Goal: Task Accomplishment & Management: Manage account settings

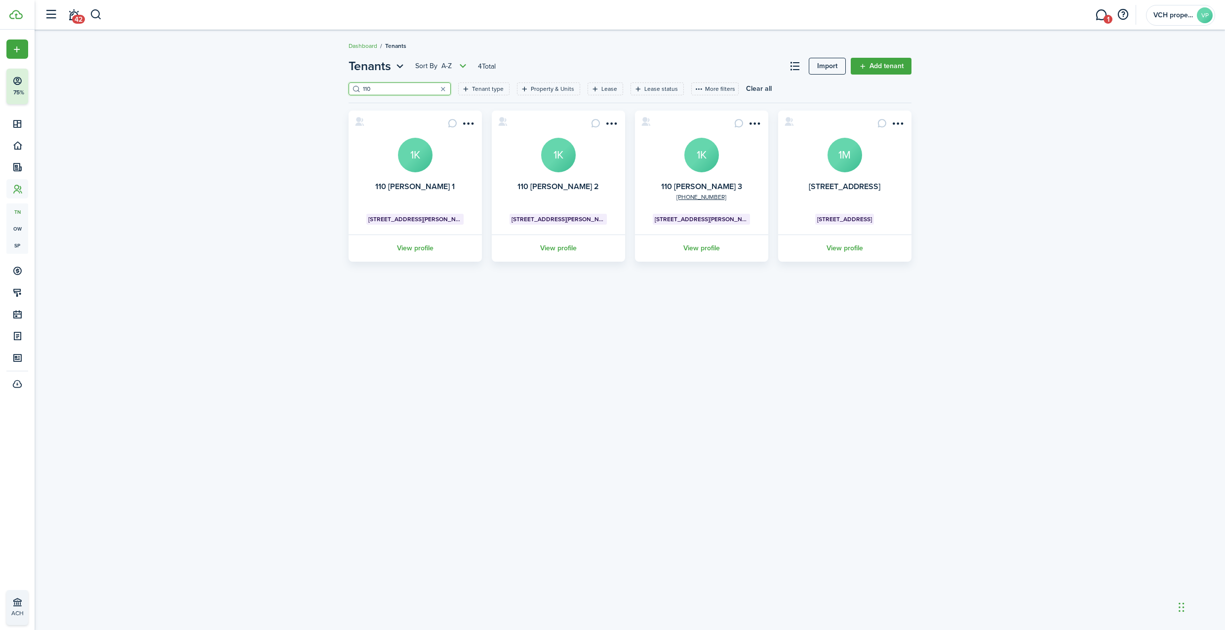
click at [560, 161] on avatar-text "1K" at bounding box center [558, 155] width 35 height 35
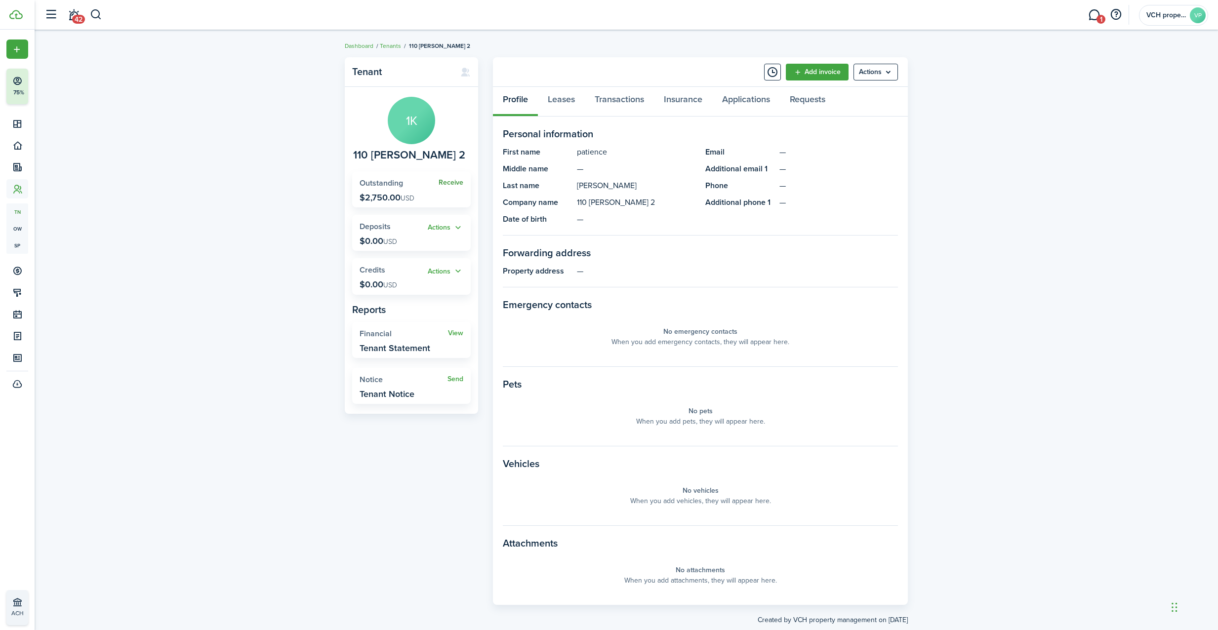
click at [453, 182] on link "Receive" at bounding box center [451, 183] width 25 height 8
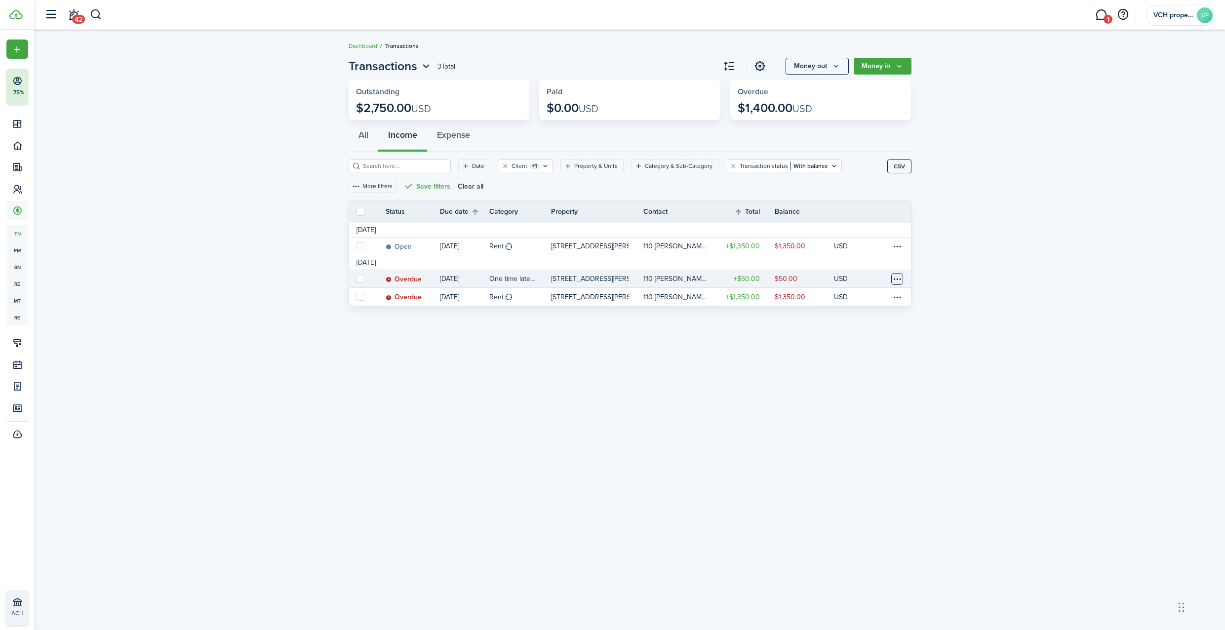
click at [893, 279] on table-menu-btn-icon at bounding box center [897, 279] width 12 height 12
click at [832, 433] on button "Delete" at bounding box center [860, 434] width 86 height 17
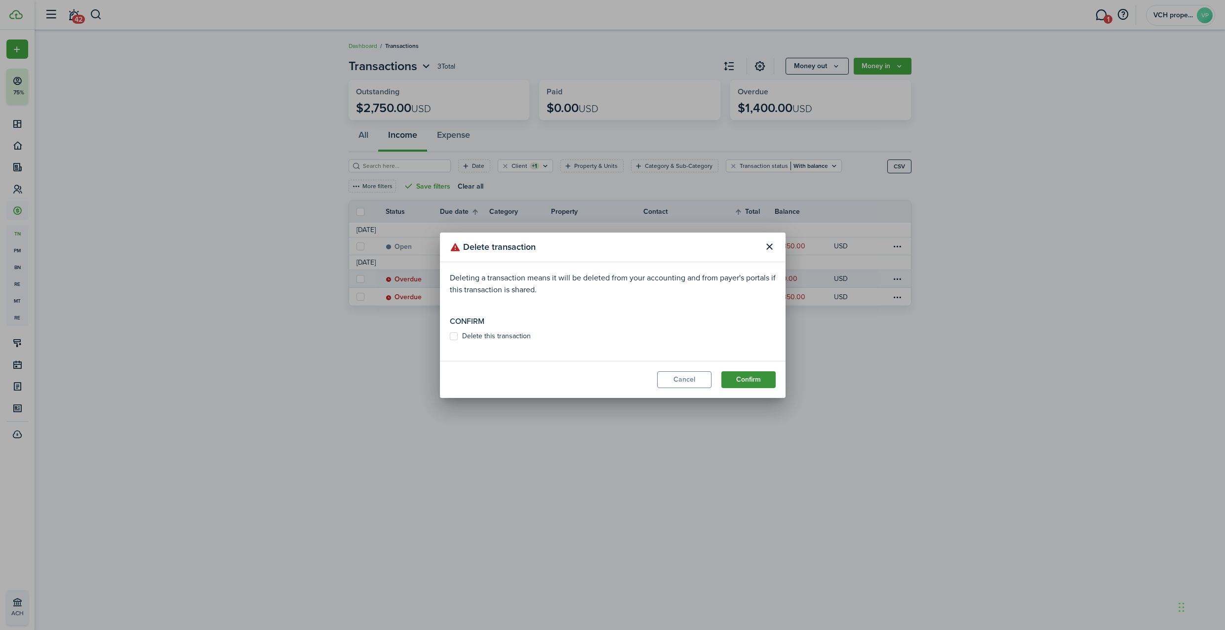
click at [737, 378] on button "Confirm" at bounding box center [749, 379] width 54 height 17
drag, startPoint x: 476, startPoint y: 331, endPoint x: 592, endPoint y: 333, distance: 116.1
click at [476, 332] on label "Delete this transaction" at bounding box center [490, 336] width 81 height 8
click at [450, 341] on input "Delete this transaction" at bounding box center [449, 341] width 0 height 0
checkbox input "true"
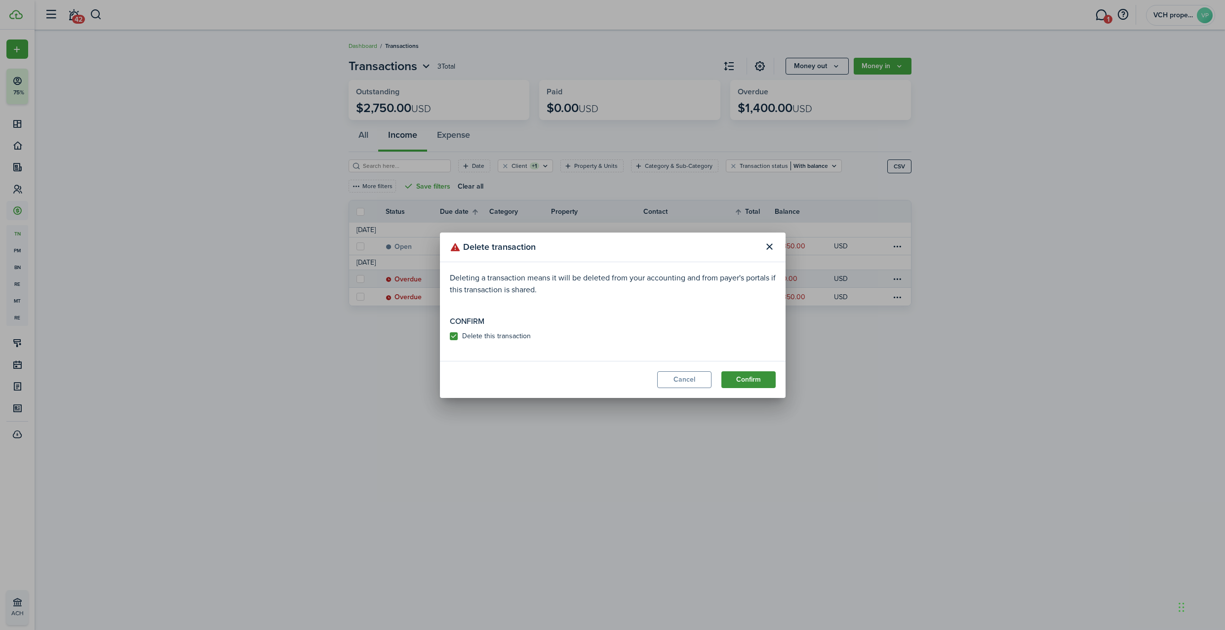
click at [762, 375] on button "Confirm" at bounding box center [749, 379] width 54 height 17
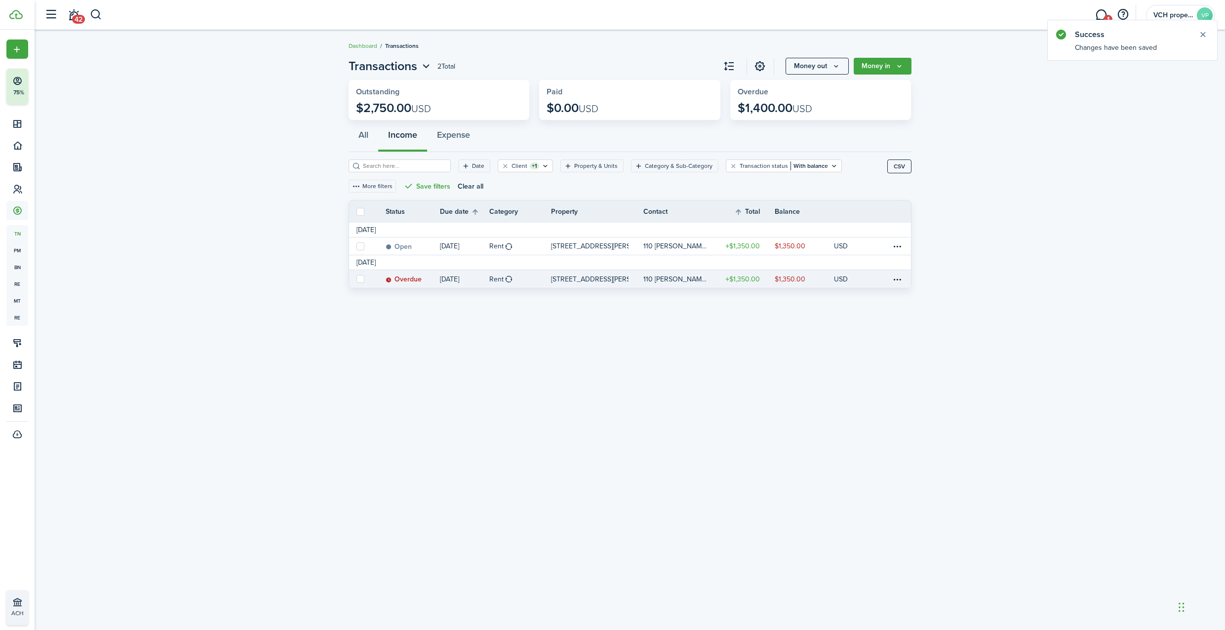
click at [357, 281] on label at bounding box center [361, 279] width 8 height 8
click at [357, 280] on input "checkbox" at bounding box center [356, 279] width 0 height 0
checkbox input "true"
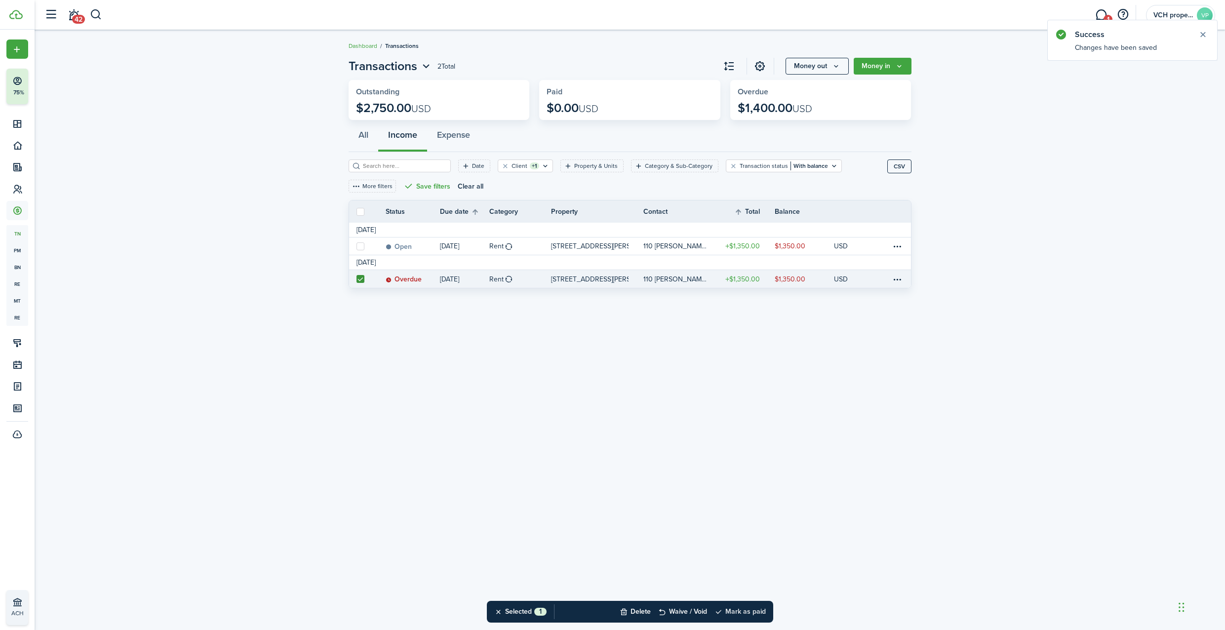
click at [747, 613] on button "Mark as paid" at bounding box center [740, 612] width 51 height 22
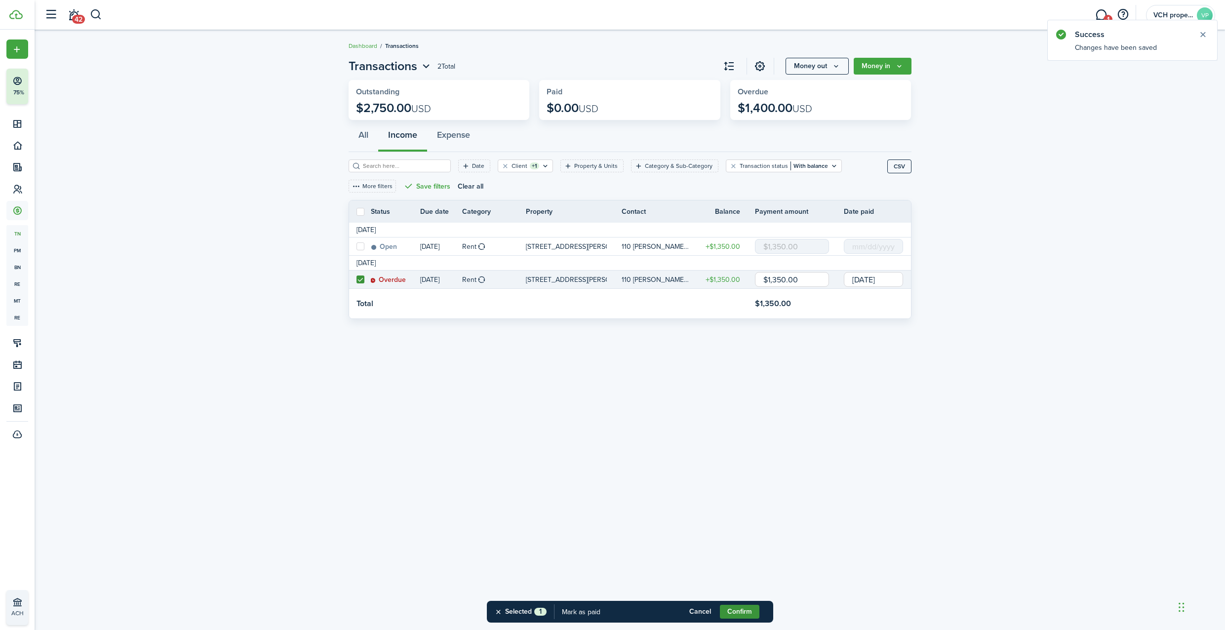
click at [747, 613] on button "Confirm" at bounding box center [740, 612] width 40 height 14
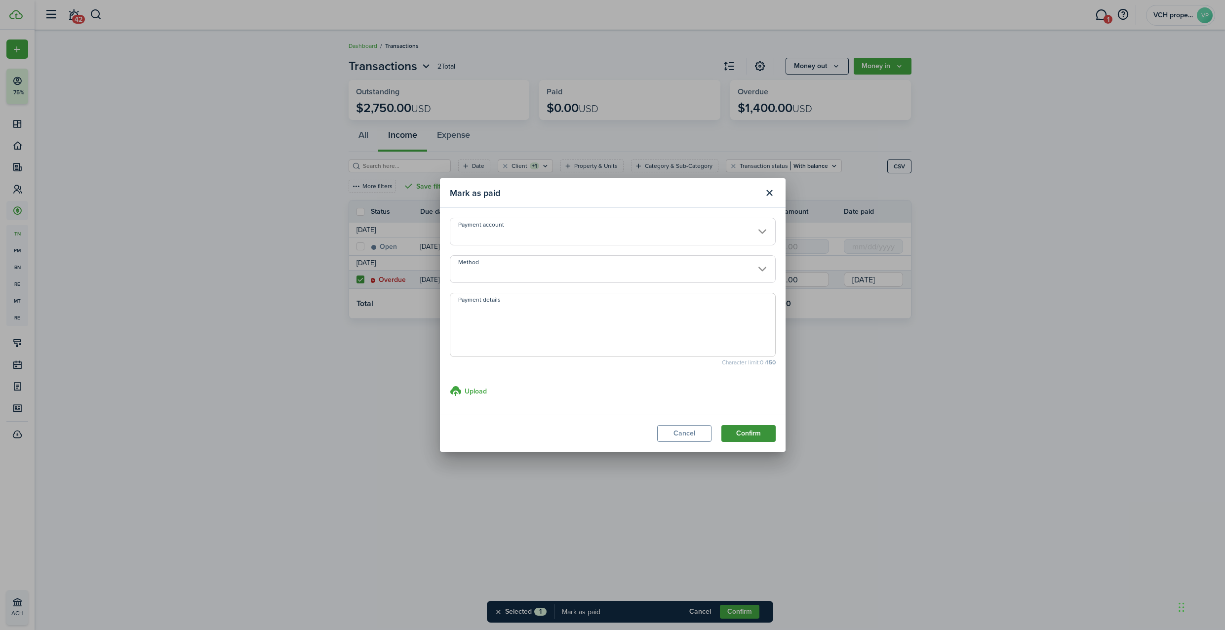
click at [749, 430] on button "Confirm" at bounding box center [749, 433] width 54 height 17
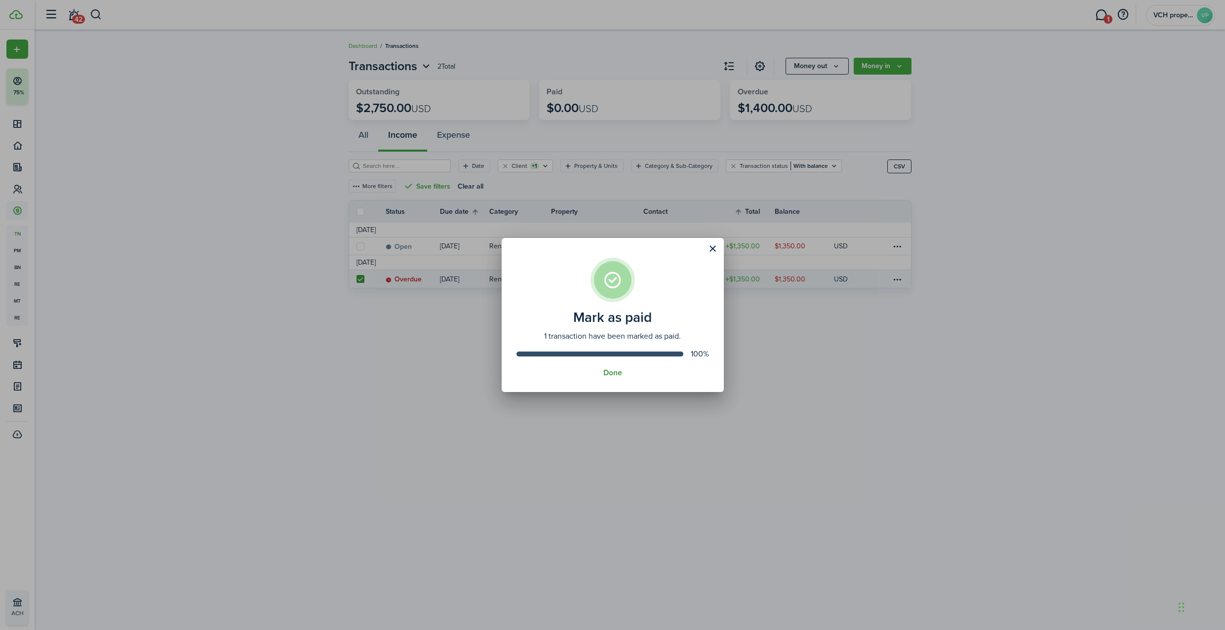
click at [607, 374] on button "Done" at bounding box center [613, 372] width 19 height 9
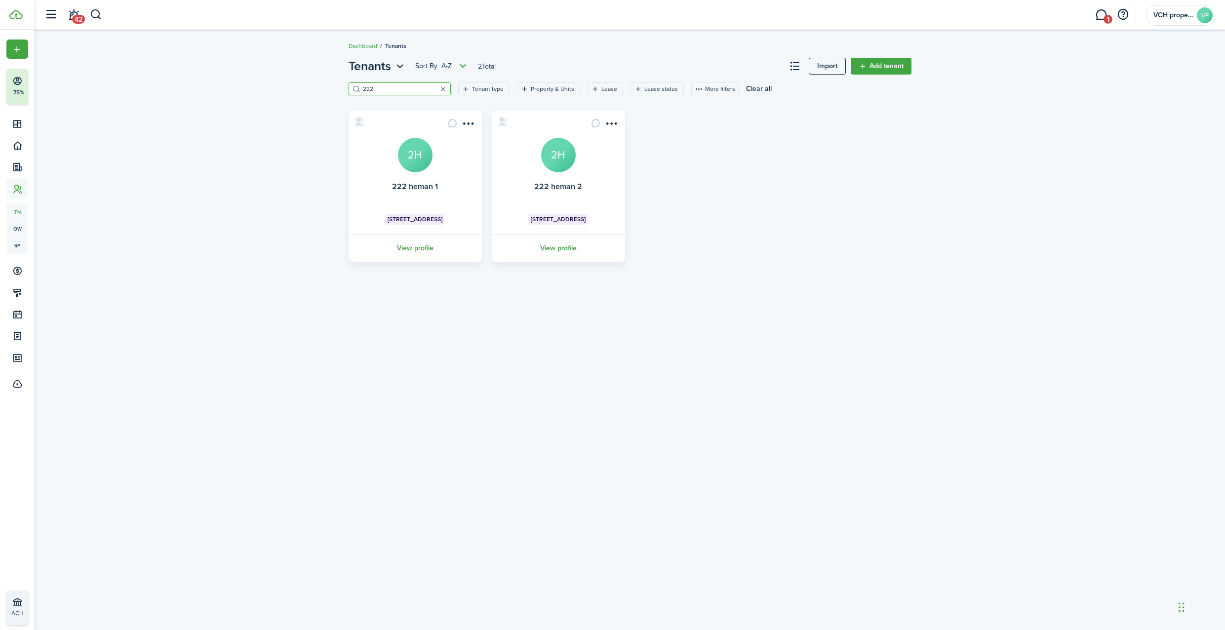
click at [399, 89] on input "222" at bounding box center [404, 88] width 87 height 9
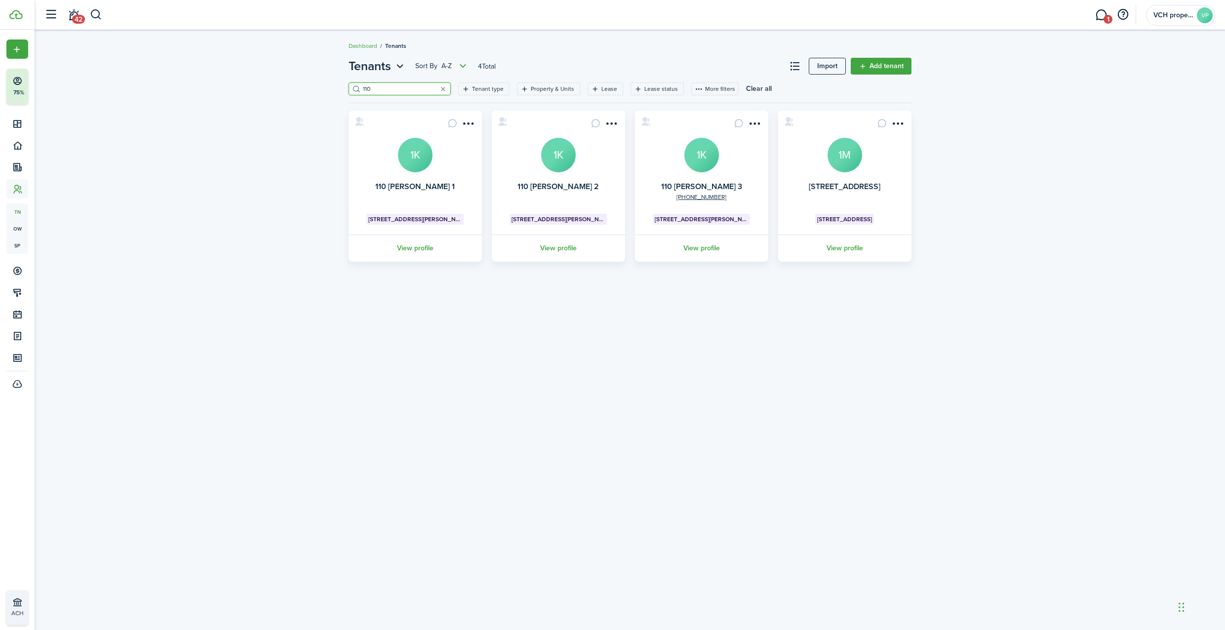
type input "110"
click at [716, 157] on avatar-text "1K" at bounding box center [702, 155] width 35 height 35
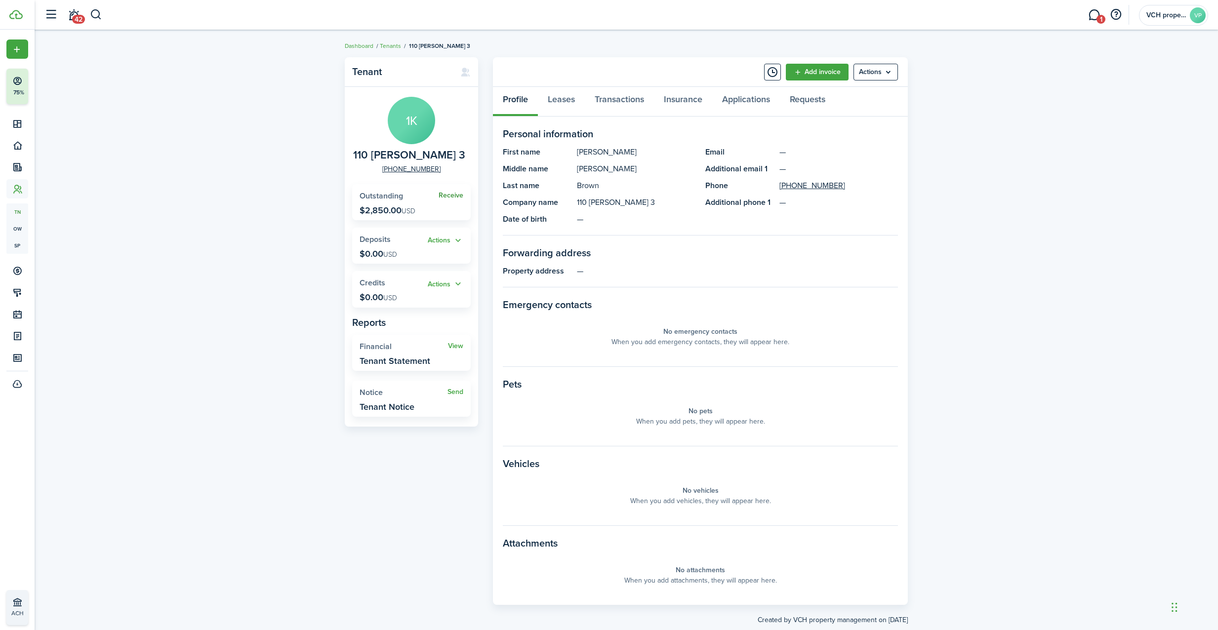
click at [450, 195] on link "Receive" at bounding box center [451, 196] width 25 height 8
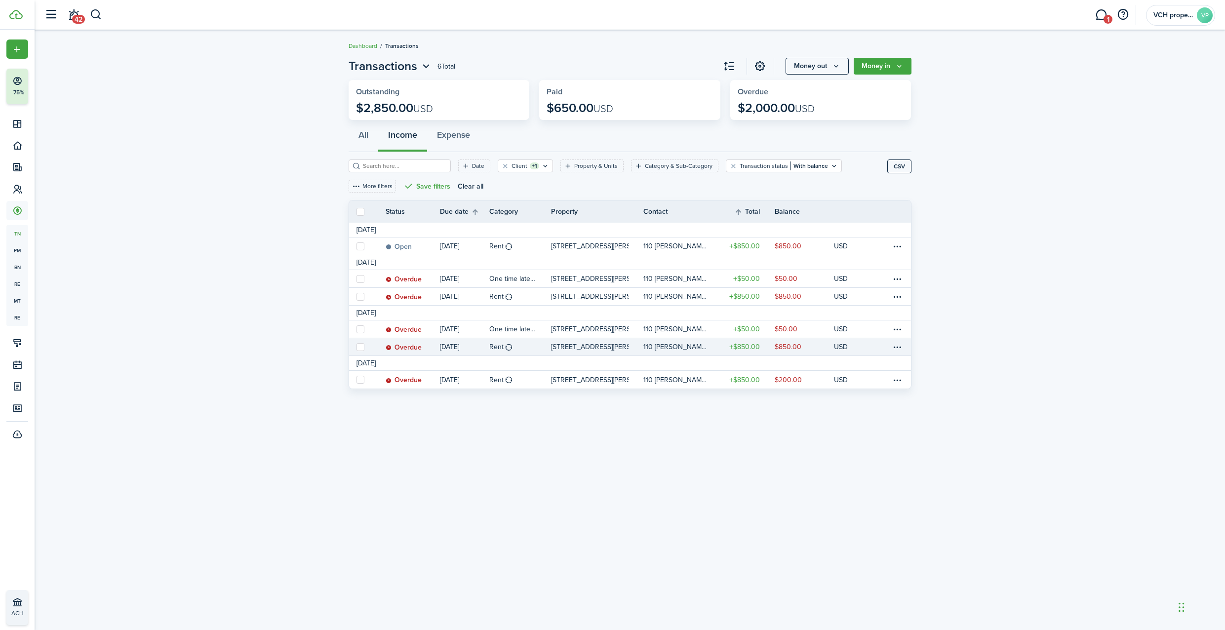
click at [359, 345] on label at bounding box center [361, 347] width 8 height 8
click at [357, 347] on input "checkbox" at bounding box center [356, 347] width 0 height 0
checkbox input "true"
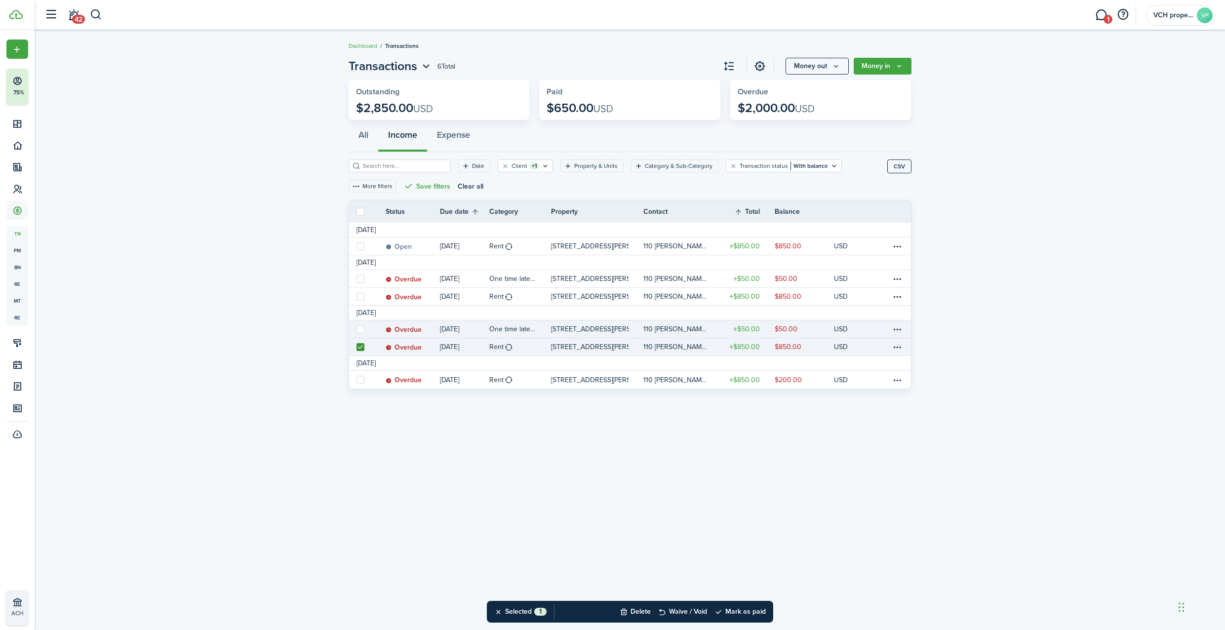
click at [360, 327] on label at bounding box center [361, 329] width 8 height 8
click at [357, 329] on input "checkbox" at bounding box center [356, 329] width 0 height 0
checkbox input "true"
click at [745, 612] on button "Mark as paid" at bounding box center [740, 612] width 51 height 22
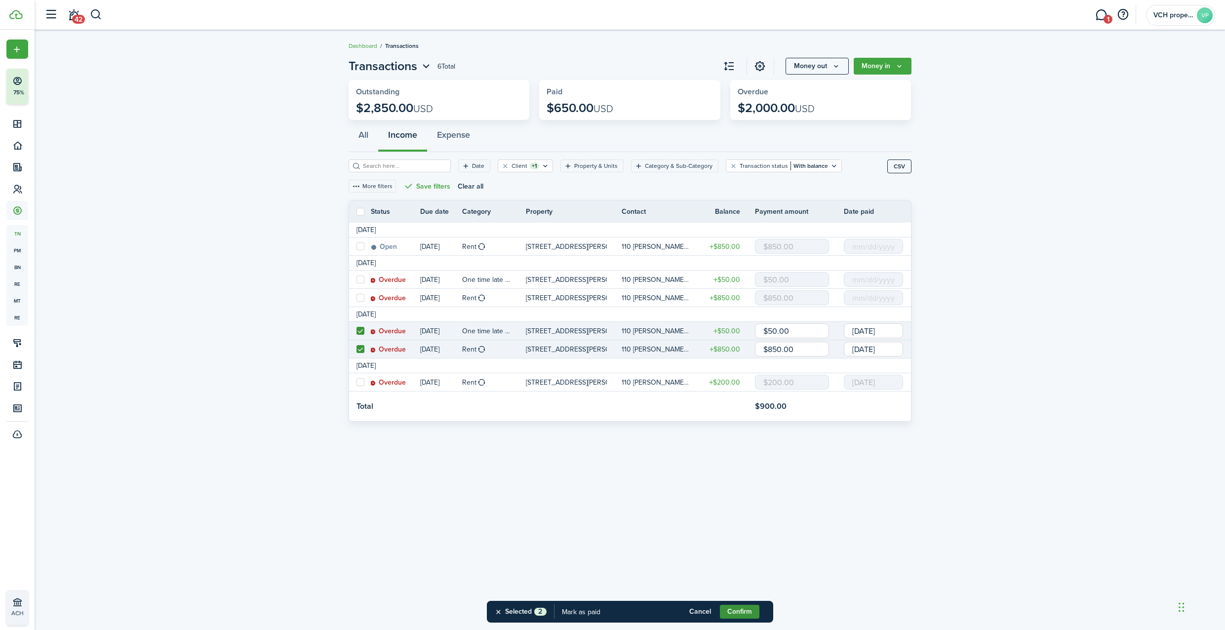
click at [737, 611] on button "Confirm" at bounding box center [740, 612] width 40 height 14
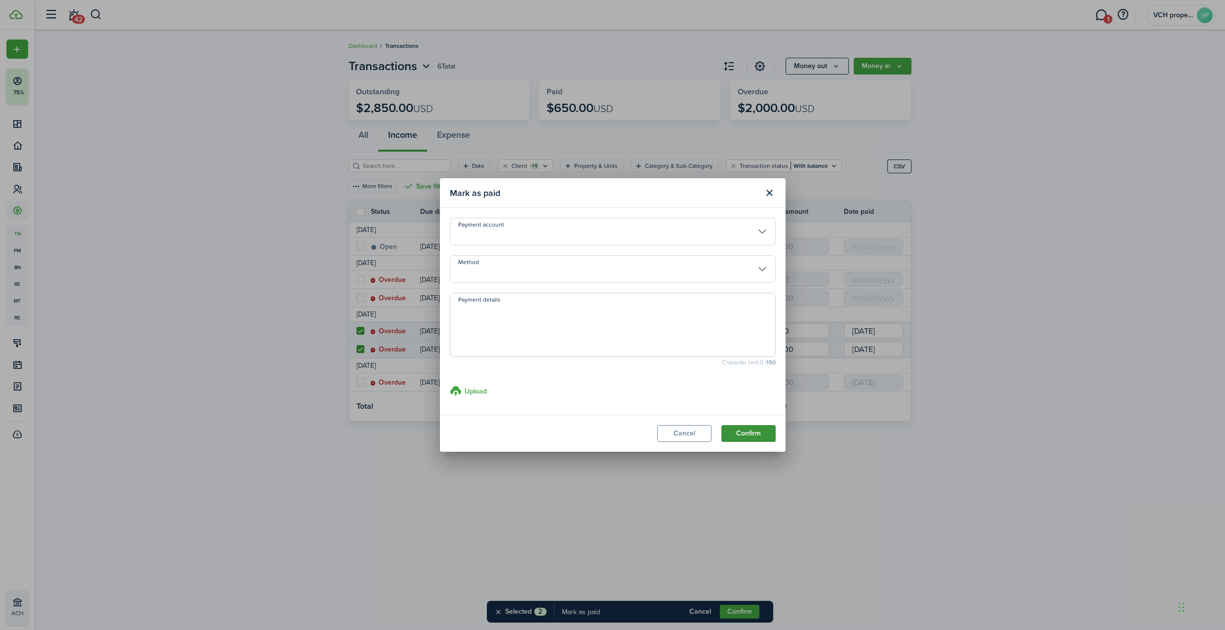
click at [745, 429] on button "Confirm" at bounding box center [749, 433] width 54 height 17
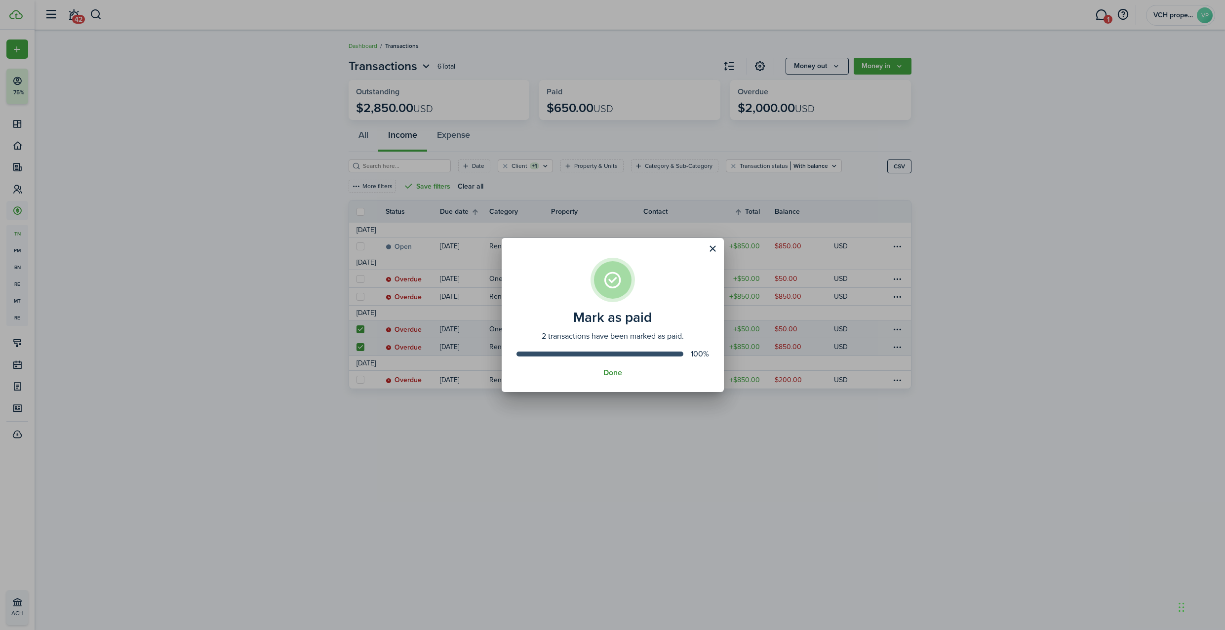
click at [617, 371] on button "Done" at bounding box center [613, 372] width 19 height 9
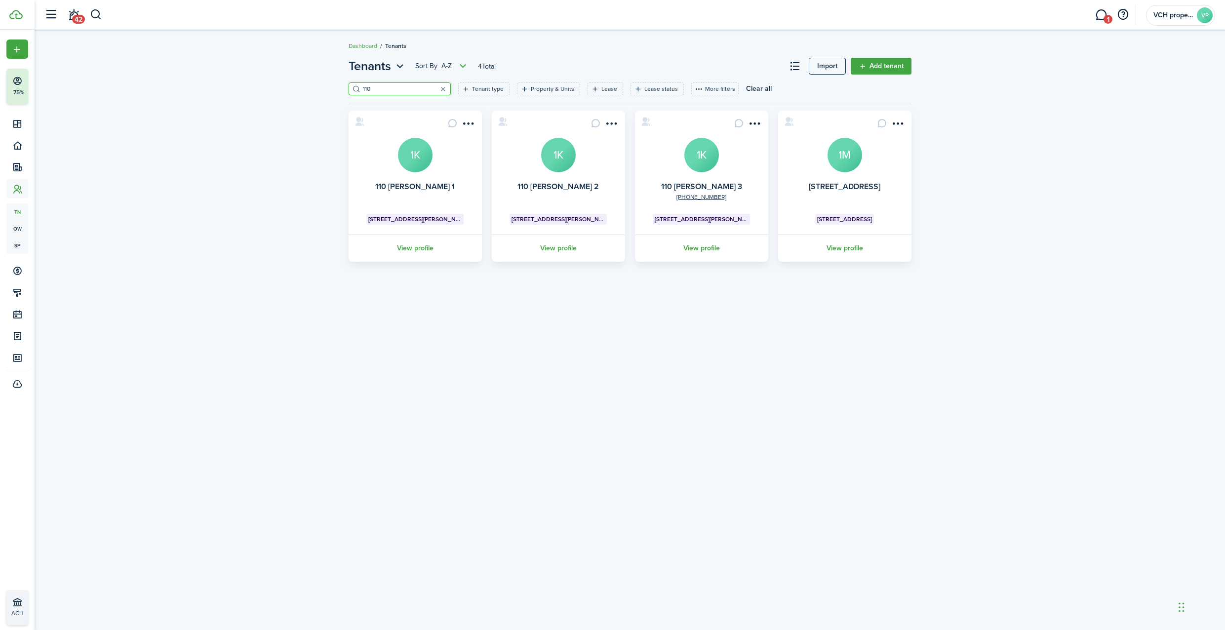
drag, startPoint x: 391, startPoint y: 84, endPoint x: 310, endPoint y: 86, distance: 80.5
click at [310, 86] on div "Tenants Sort by A-Z 4 Total Import Add tenant 110 Tenant type Property & Units …" at bounding box center [630, 159] width 1191 height 214
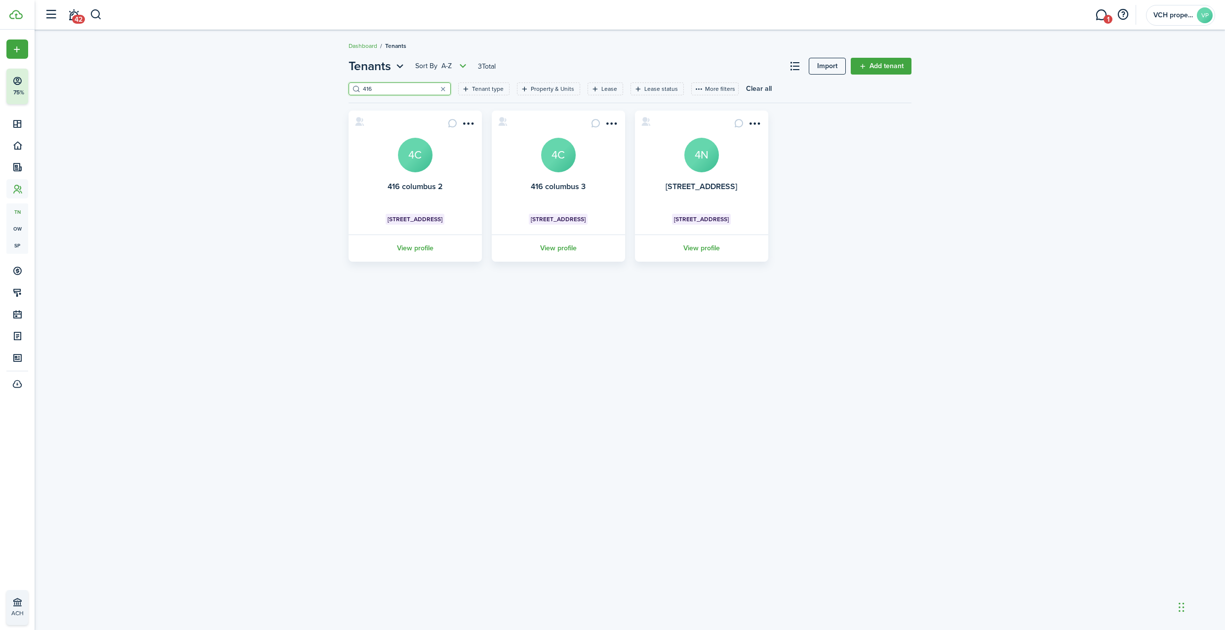
type input "416"
click at [693, 166] on avatar-text "4N" at bounding box center [702, 155] width 35 height 35
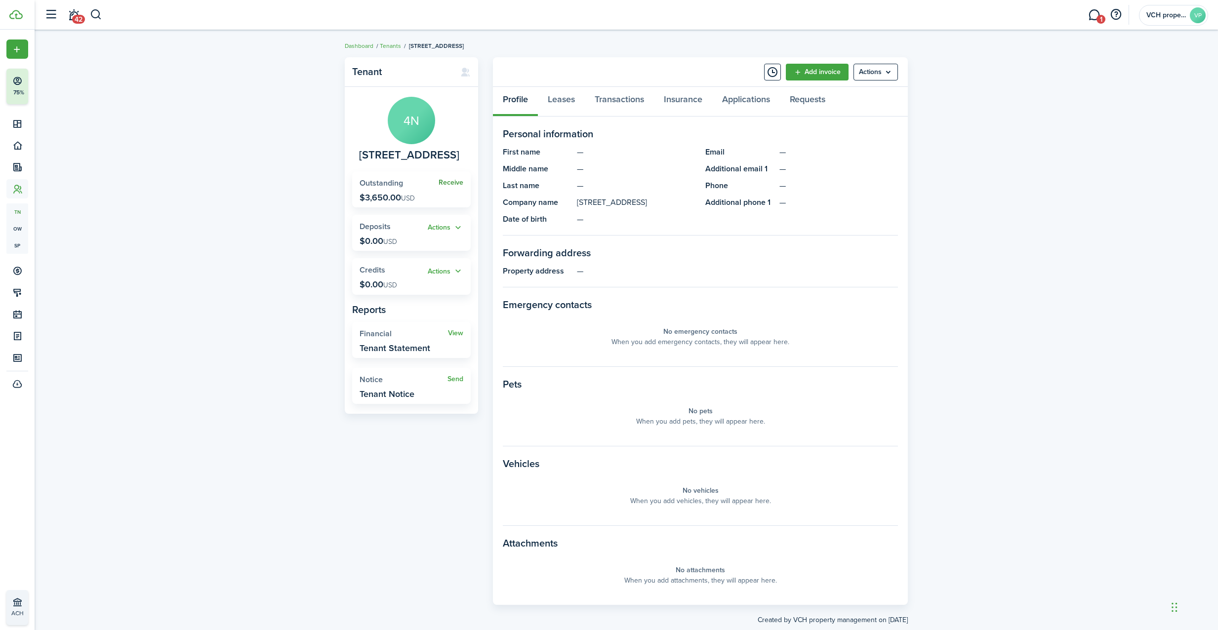
click at [455, 181] on link "Receive" at bounding box center [451, 183] width 25 height 8
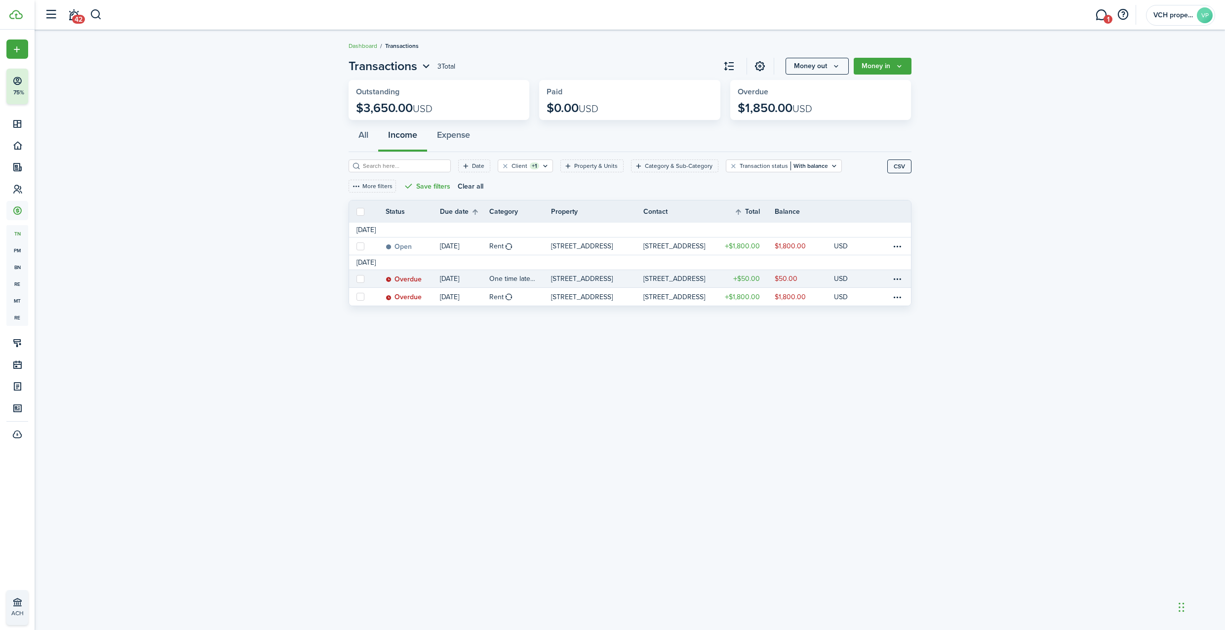
drag, startPoint x: 360, startPoint y: 277, endPoint x: 445, endPoint y: 285, distance: 84.8
click at [360, 277] on label at bounding box center [361, 279] width 8 height 8
click at [357, 279] on input "checkbox" at bounding box center [356, 279] width 0 height 0
checkbox input "true"
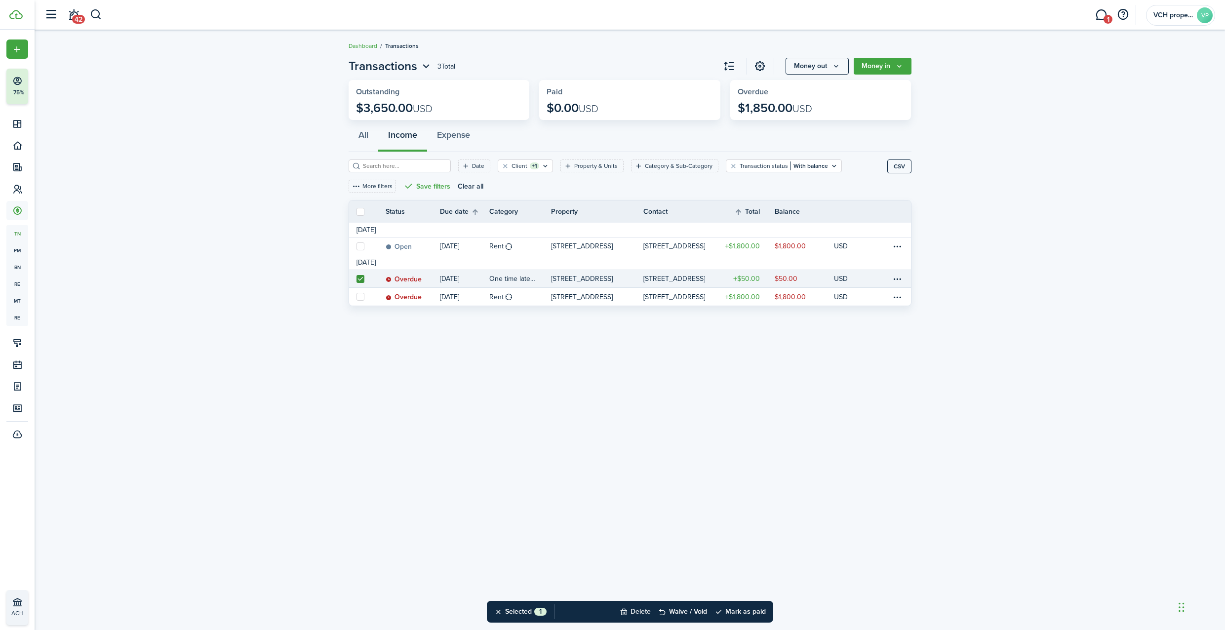
click at [642, 610] on button "Delete" at bounding box center [635, 612] width 31 height 22
click at [732, 607] on button "Confirm" at bounding box center [740, 612] width 40 height 14
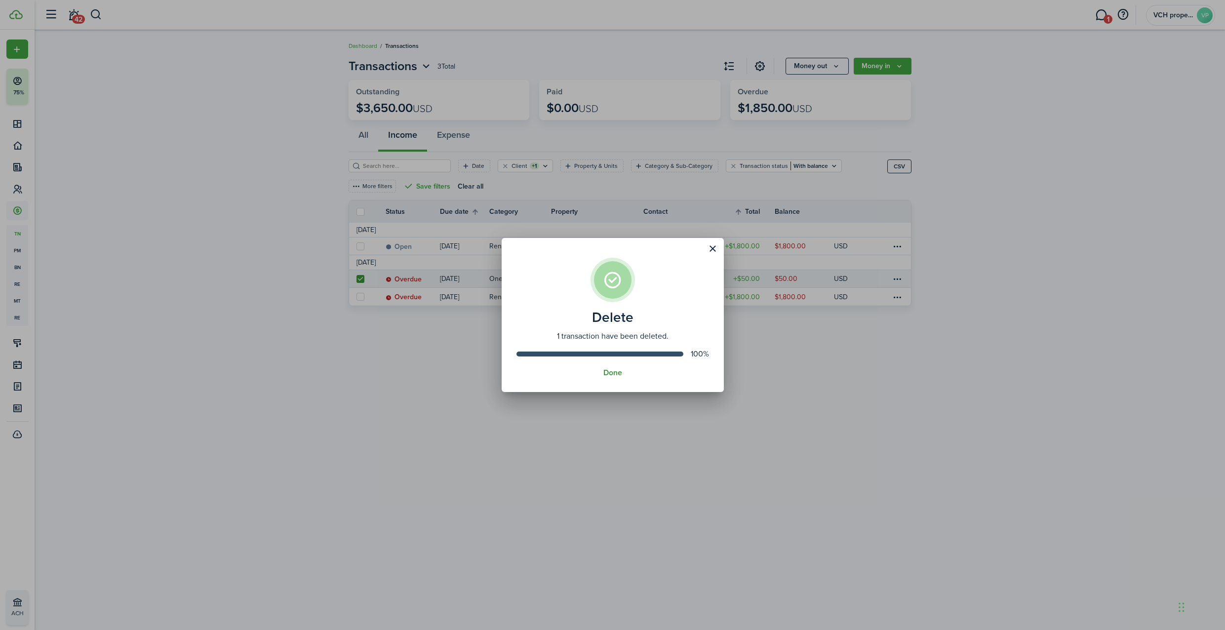
click at [608, 372] on button "Done" at bounding box center [613, 372] width 19 height 9
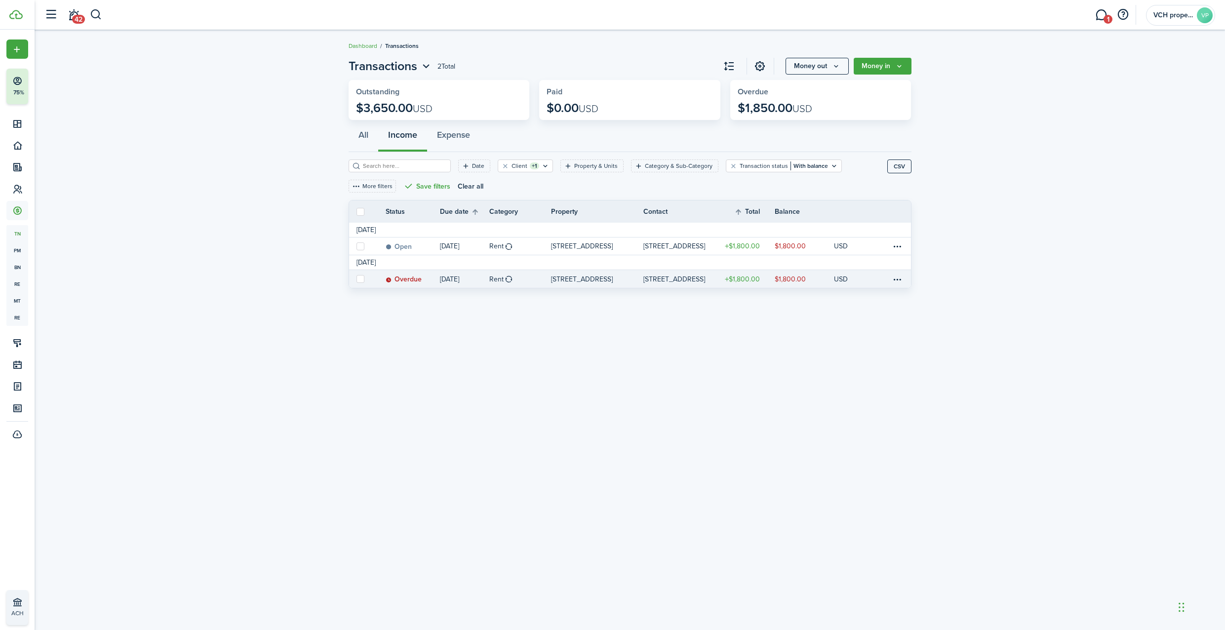
click at [362, 278] on label at bounding box center [361, 279] width 8 height 8
click at [357, 279] on input "checkbox" at bounding box center [356, 279] width 0 height 0
checkbox input "true"
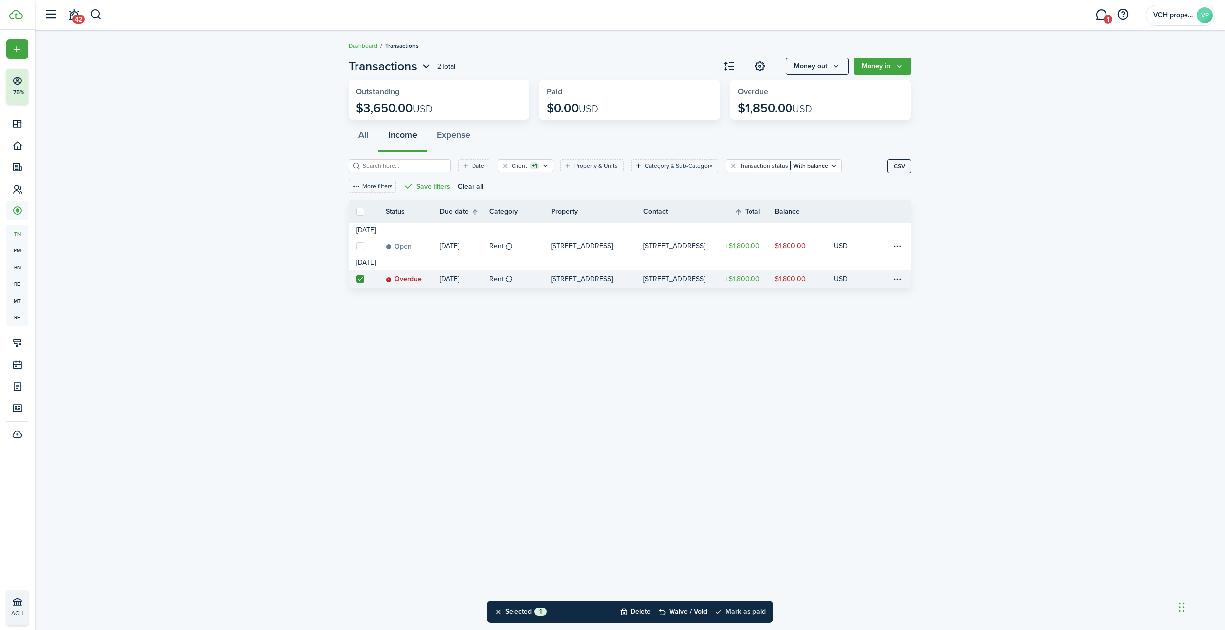
click at [765, 610] on button "Mark as paid" at bounding box center [740, 612] width 51 height 22
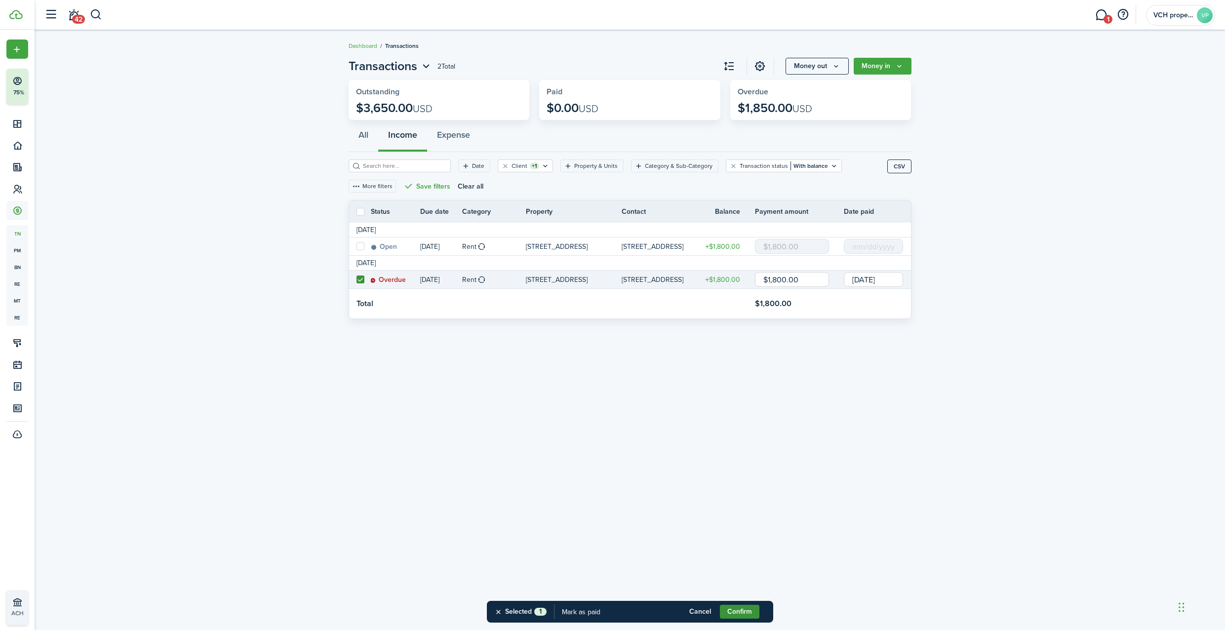
click at [740, 609] on button "Confirm" at bounding box center [740, 612] width 40 height 14
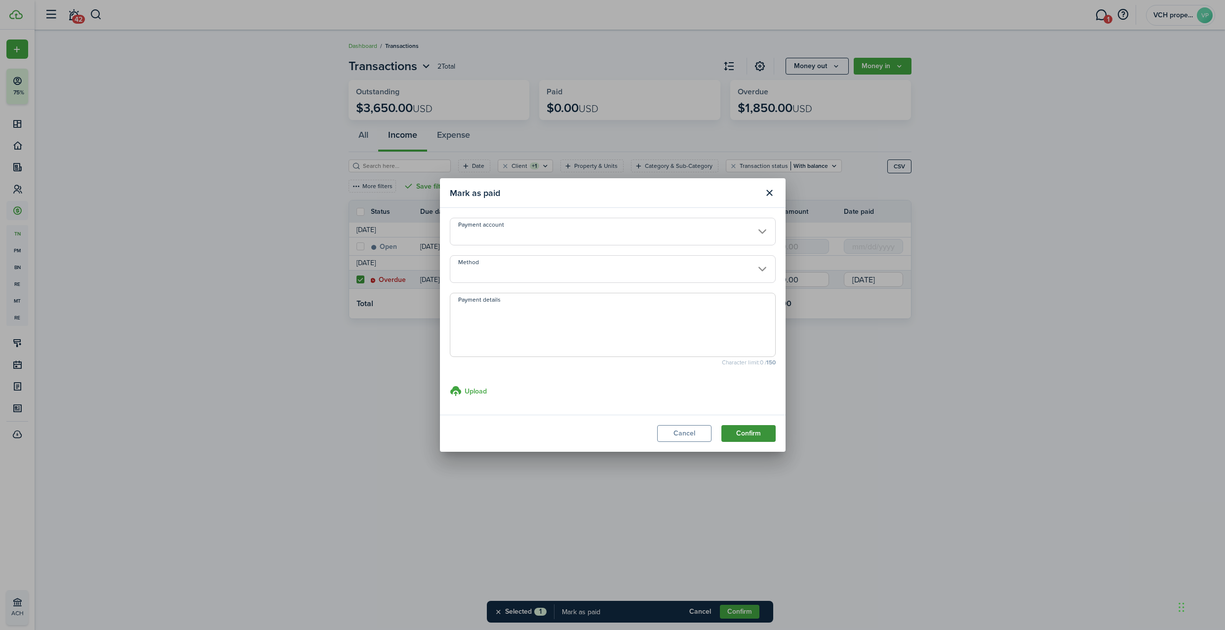
click at [765, 431] on button "Confirm" at bounding box center [749, 433] width 54 height 17
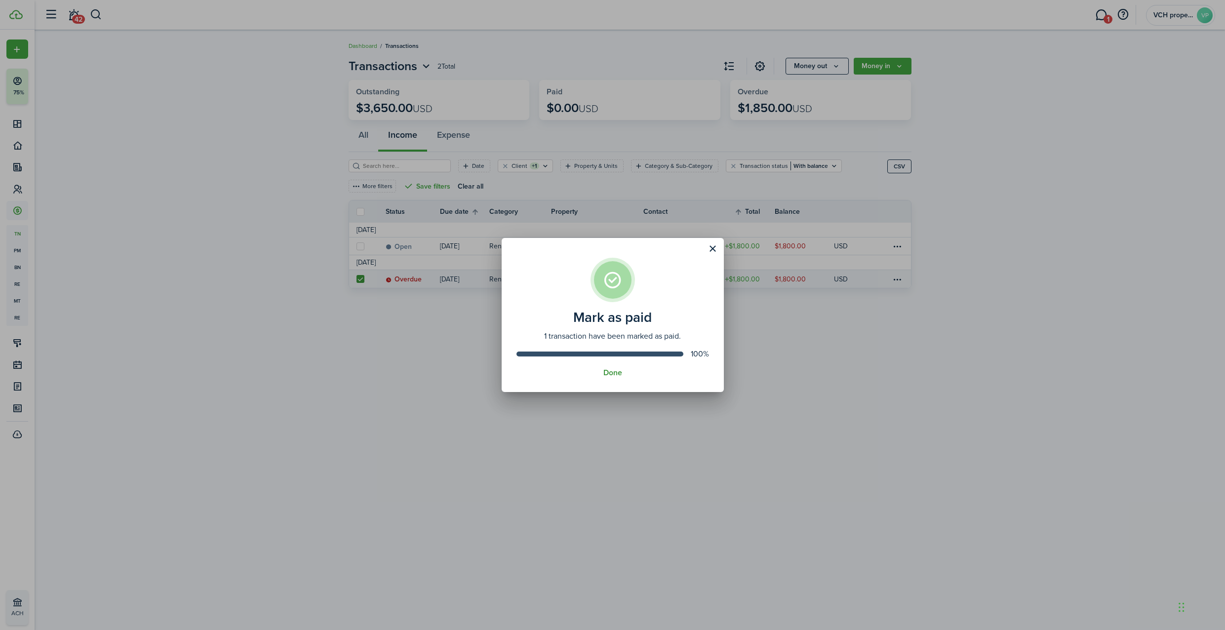
click at [612, 371] on button "Done" at bounding box center [613, 372] width 19 height 9
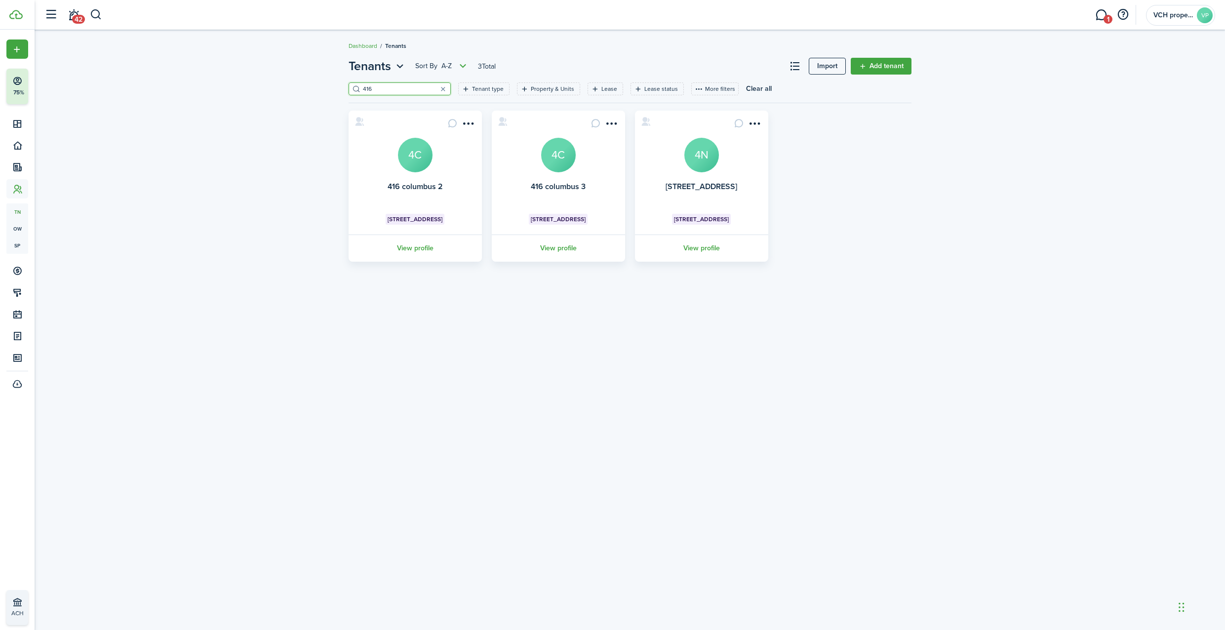
drag, startPoint x: 381, startPoint y: 88, endPoint x: 295, endPoint y: 79, distance: 86.9
click at [295, 79] on div "Tenants Sort by A-Z 3 Total Import Add tenant 416 Tenant type Property & Units …" at bounding box center [630, 159] width 1191 height 214
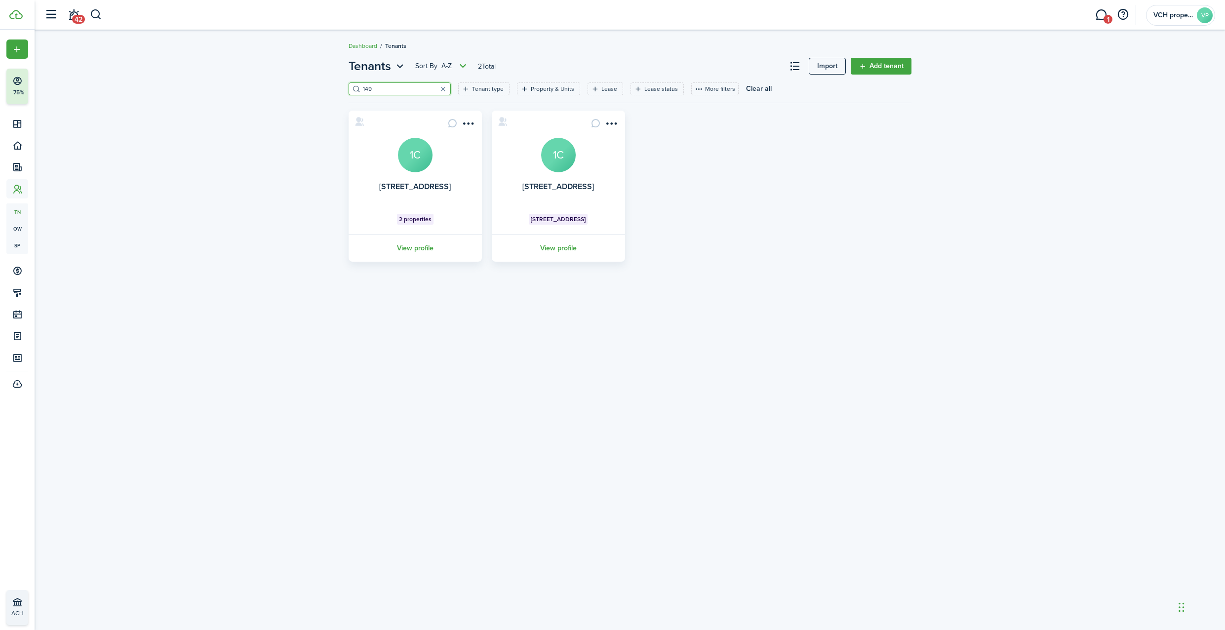
type input "149"
click at [418, 162] on avatar-text "1C" at bounding box center [415, 155] width 35 height 35
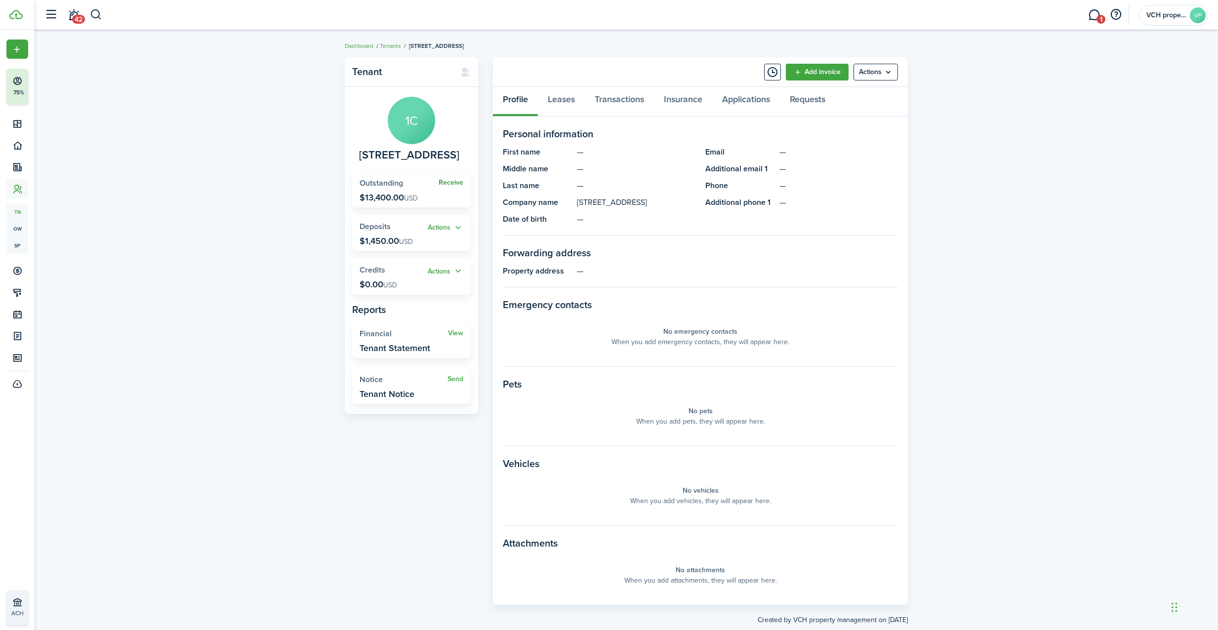
click at [450, 180] on link "Receive" at bounding box center [451, 183] width 25 height 8
click at [566, 101] on link "Leases" at bounding box center [561, 102] width 47 height 30
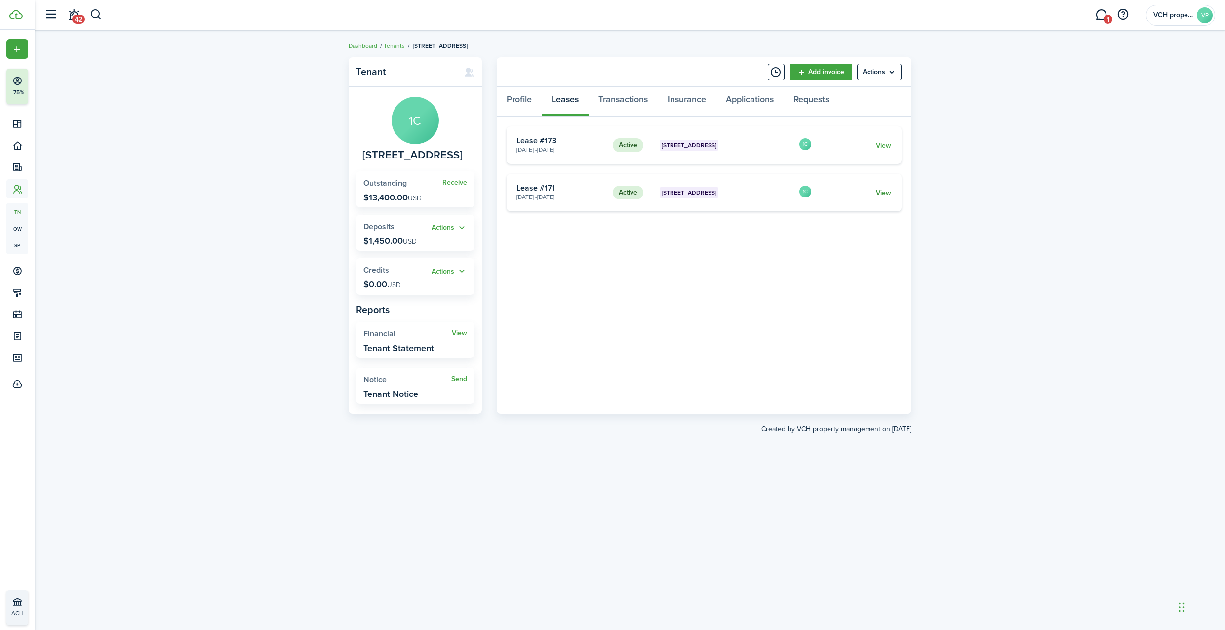
click at [884, 192] on link "View" at bounding box center [883, 193] width 15 height 10
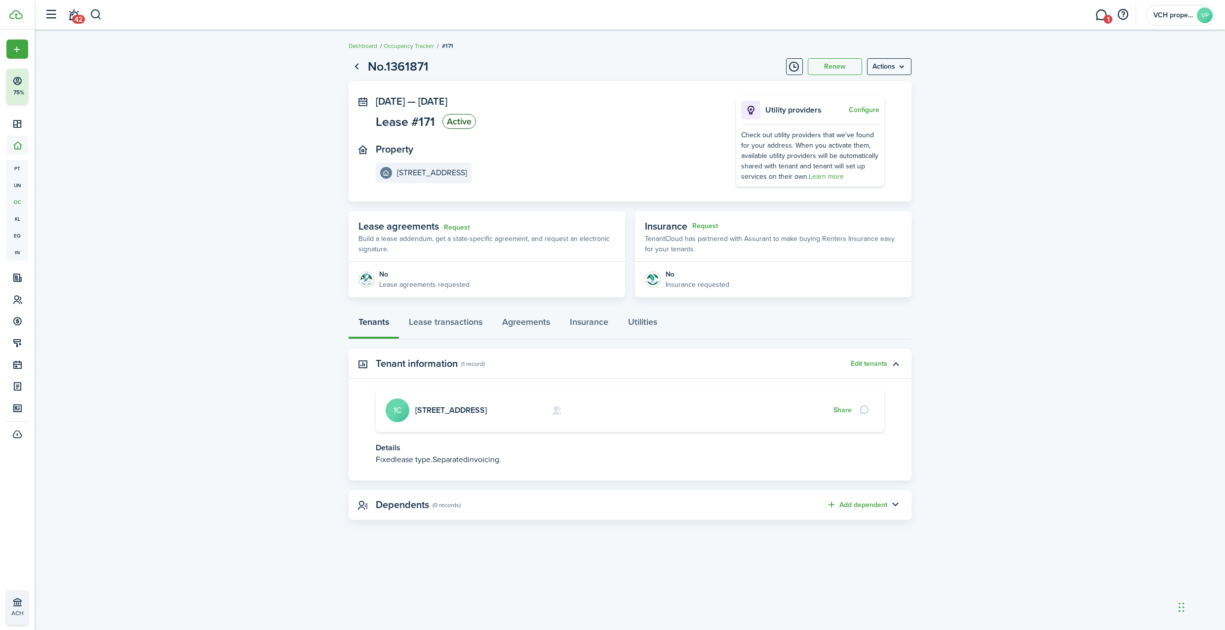
click at [916, 68] on page-view-layout "No.1361871 Renew Actions [DATE] — [DATE] Lease #171 Active Property [STREET_ADD…" at bounding box center [630, 288] width 573 height 473
click at [895, 68] on menu-btn "Actions" at bounding box center [889, 66] width 44 height 17
click at [868, 143] on button "Delete" at bounding box center [868, 140] width 86 height 17
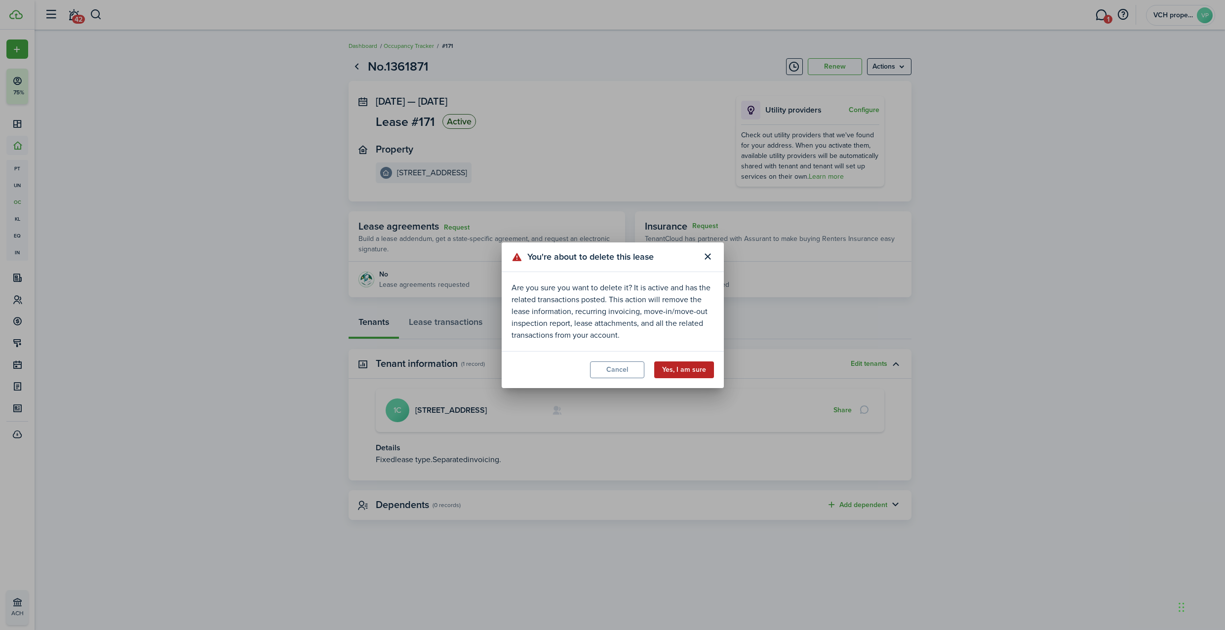
click at [687, 367] on button "Yes, I am sure" at bounding box center [684, 370] width 60 height 17
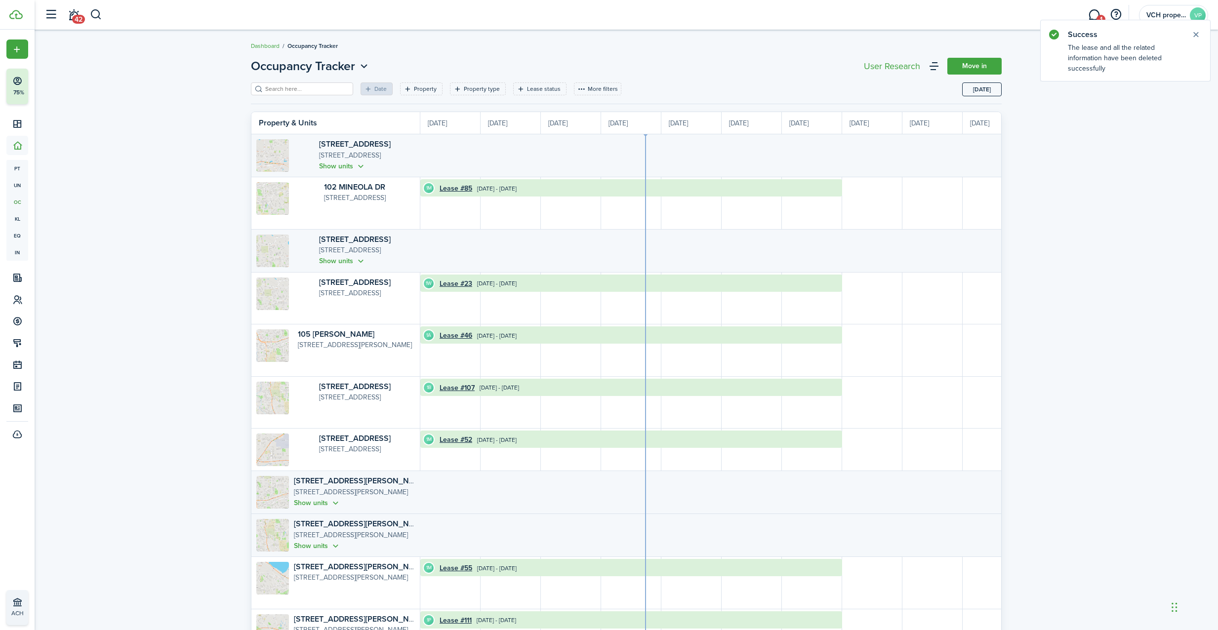
scroll to position [0, 181]
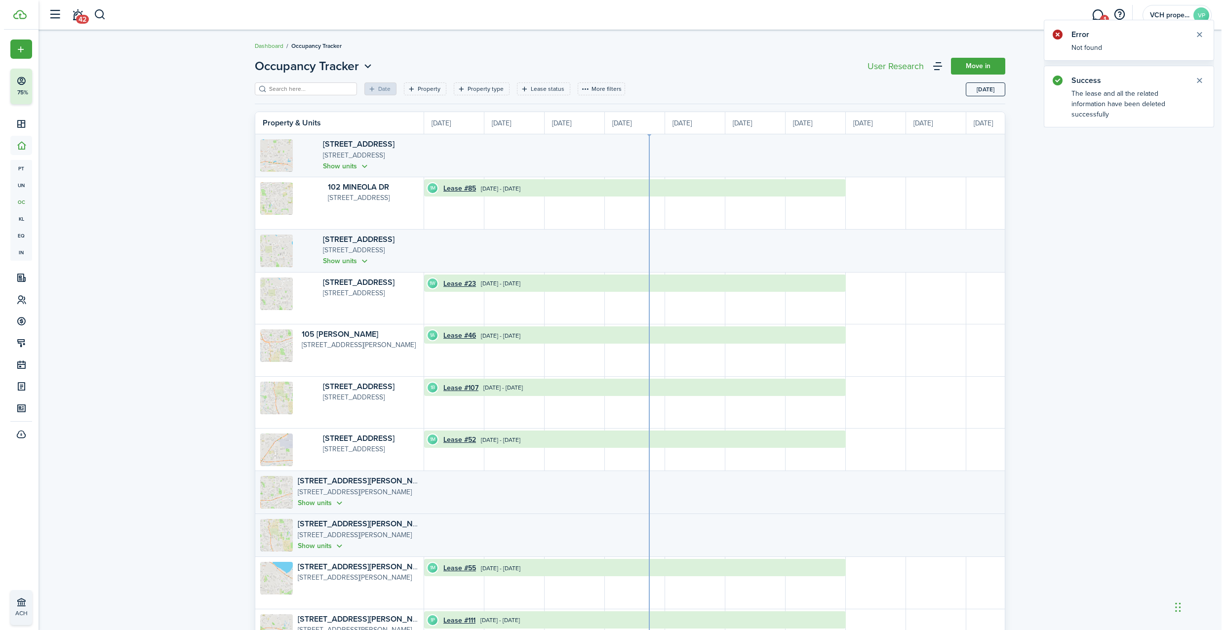
scroll to position [0, 181]
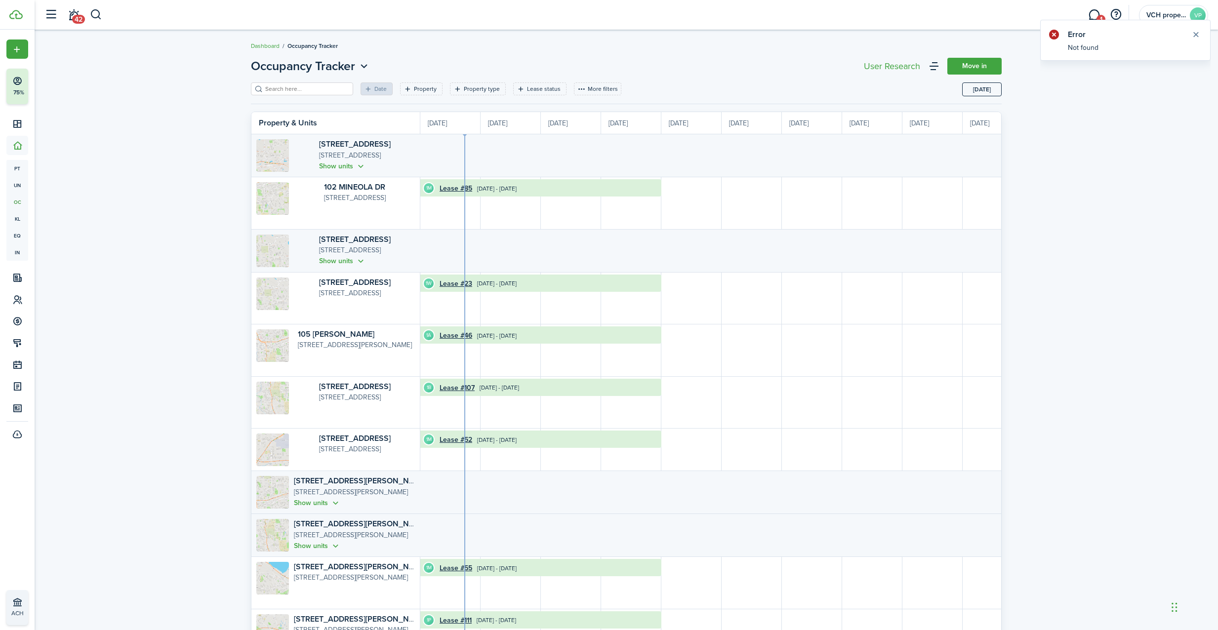
click at [295, 86] on input "search" at bounding box center [306, 88] width 87 height 9
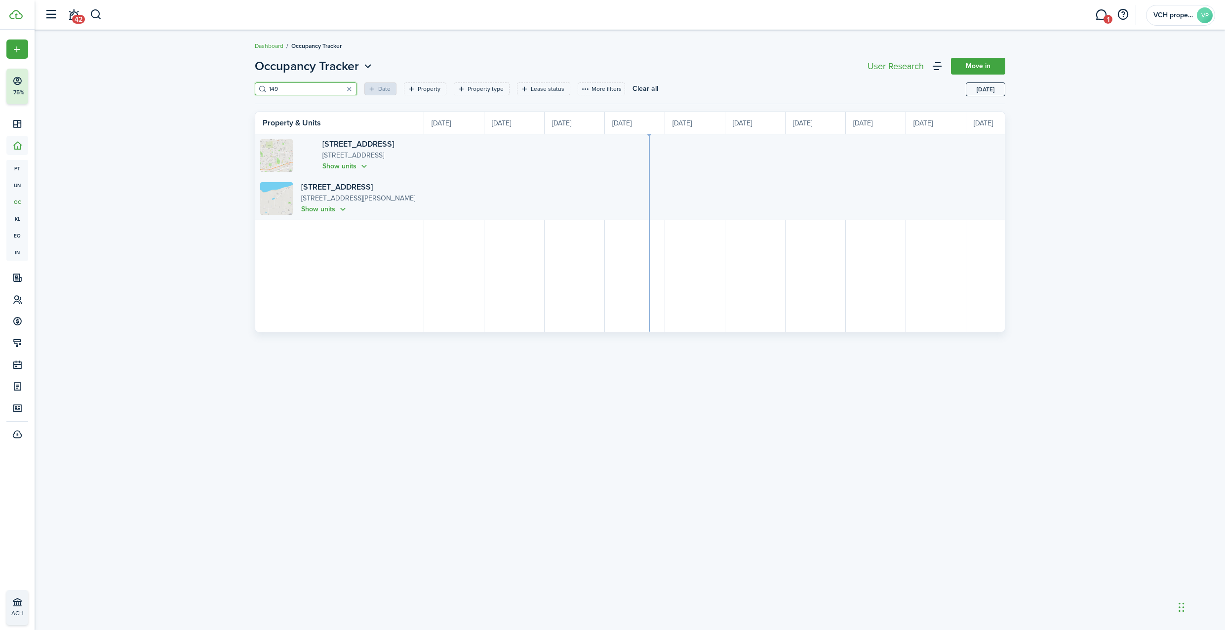
scroll to position [0, 181]
type input "149"
click at [327, 143] on link "[STREET_ADDRESS]" at bounding box center [359, 143] width 72 height 11
